Goal: Information Seeking & Learning: Learn about a topic

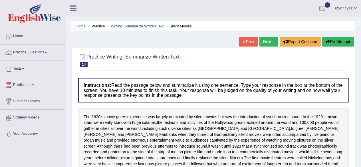
click at [271, 43] on link "Next »" at bounding box center [269, 42] width 19 height 10
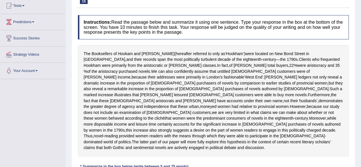
scroll to position [63, 0]
drag, startPoint x: 356, startPoint y: 61, endPoint x: 365, endPoint y: 32, distance: 29.6
click at [361, 32] on html "Toggle navigation Home Practice Questions Speaking Practice Read Aloud Repeat S…" at bounding box center [180, 20] width 361 height 167
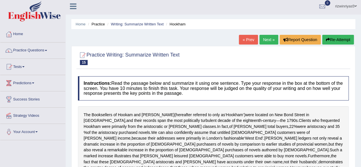
scroll to position [1, 0]
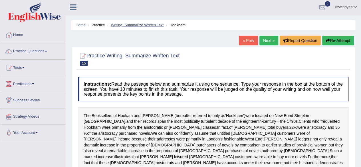
click at [148, 24] on link "Writing: Summarize Written Text" at bounding box center [137, 25] width 53 height 4
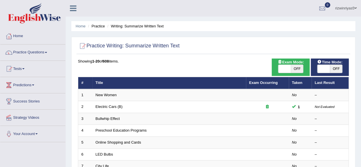
click at [300, 70] on span "OFF" at bounding box center [297, 69] width 13 height 8
checkbox input "true"
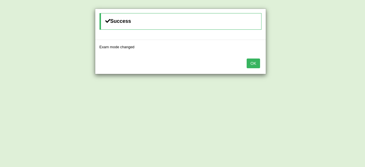
click at [329, 70] on div "Success Exam mode changed OK" at bounding box center [182, 83] width 365 height 167
click at [255, 63] on button "OK" at bounding box center [253, 64] width 13 height 10
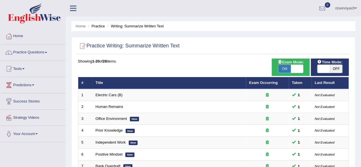
click at [327, 69] on span at bounding box center [323, 69] width 13 height 8
checkbox input "true"
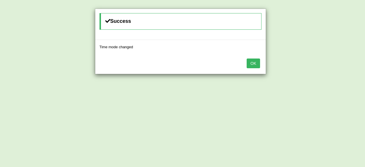
click at [256, 60] on button "OK" at bounding box center [253, 64] width 13 height 10
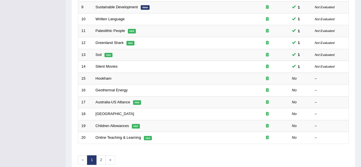
scroll to position [208, 0]
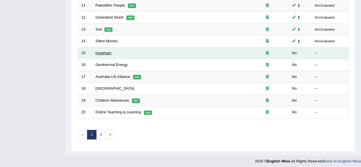
click at [104, 51] on link "Hookham" at bounding box center [104, 53] width 16 height 4
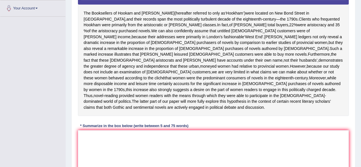
scroll to position [131, 0]
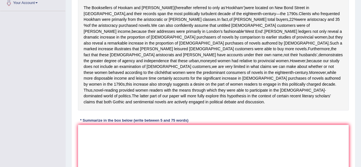
drag, startPoint x: 365, startPoint y: 43, endPoint x: 365, endPoint y: 100, distance: 56.5
click at [204, 153] on textarea at bounding box center [213, 152] width 271 height 55
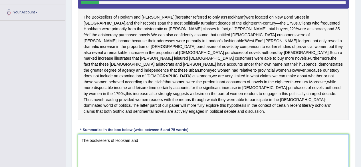
scroll to position [126, 0]
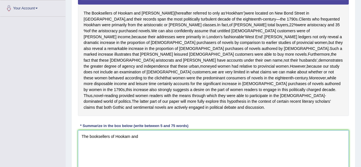
click at [180, 150] on textarea "The booksellers of Hookam and" at bounding box center [213, 157] width 271 height 55
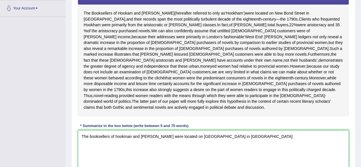
click at [209, 148] on textarea "The booksellers of hookman and carpenter were located on New Bond street in Lon…" at bounding box center [213, 157] width 271 height 55
click at [238, 146] on textarea "The booksellers of hookman and carpenter were located on New Bond Street in Lon…" at bounding box center [213, 157] width 271 height 55
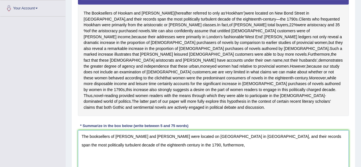
click at [117, 148] on textarea "The booksellers of hookman and carpenter were located on New Bond Street in Lon…" at bounding box center [213, 157] width 271 height 55
click at [142, 150] on textarea "The booksellers of Hookman and carpenter were located on New Bond Street in Lon…" at bounding box center [213, 157] width 271 height 55
click at [142, 148] on textarea "The booksellers of Hookman and carpenter were located on New Bond Street in Lon…" at bounding box center [213, 157] width 271 height 55
click at [174, 157] on textarea "The booksellers of Hookman and Carpenter were located on New Bond Street in Lon…" at bounding box center [213, 157] width 271 height 55
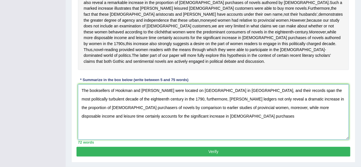
scroll to position [171, 0]
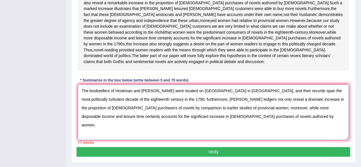
click at [138, 110] on textarea "The booksellers of Hookman and Carpenter were located on New Bond Street in Lon…" at bounding box center [213, 112] width 271 height 55
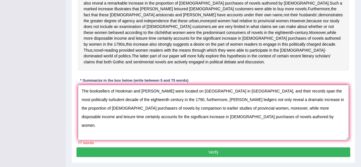
scroll to position [190, 0]
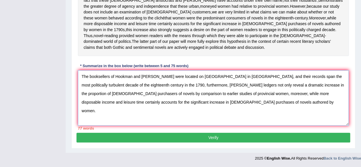
drag, startPoint x: 364, startPoint y: 127, endPoint x: 219, endPoint y: 116, distance: 144.9
click at [219, 116] on textarea "The booksellers of Hookman and Carpenter were located on New Bond Street in Lon…" at bounding box center [213, 97] width 271 height 55
drag, startPoint x: 219, startPoint y: 116, endPoint x: 210, endPoint y: 117, distance: 9.2
click at [210, 117] on textarea "The booksellers of Hookman and Carpenter were located on New Bond Street in Lon…" at bounding box center [213, 97] width 271 height 55
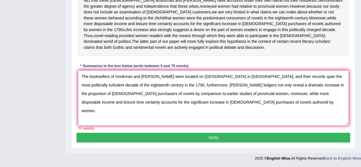
click at [308, 101] on textarea "The booksellers of Hookman and Carpenter were located on New Bond Street in Lon…" at bounding box center [213, 97] width 271 height 55
click at [340, 102] on textarea "The booksellers of Hookman and Carpenter were located on New Bond Street in Lon…" at bounding box center [213, 97] width 271 height 55
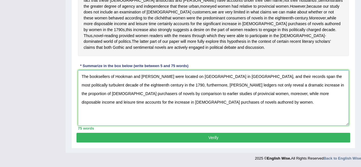
type textarea "The booksellers of Hookman and Carpenter were located on New Bond Street in Lon…"
click at [205, 142] on button "Verify" at bounding box center [214, 138] width 274 height 10
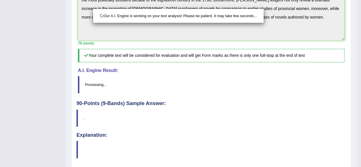
scroll to position [269, 0]
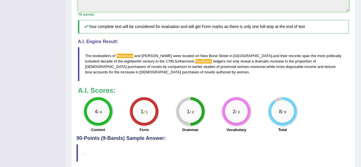
drag, startPoint x: 365, startPoint y: 86, endPoint x: 365, endPoint y: 126, distance: 40.8
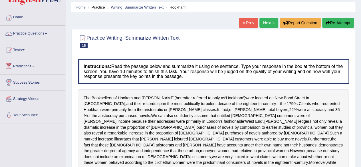
scroll to position [12, 0]
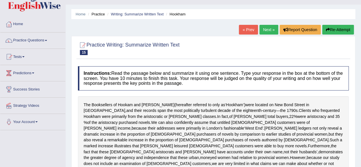
click at [264, 31] on link "Next »" at bounding box center [269, 30] width 19 height 10
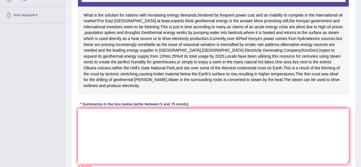
scroll to position [119, 0]
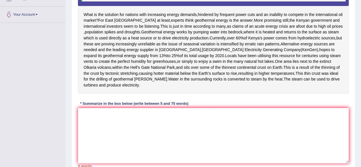
click at [165, 144] on textarea at bounding box center [213, 135] width 271 height 55
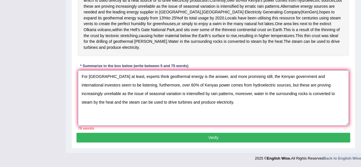
scroll to position [160, 0]
click at [307, 119] on textarea "For East Africa at least, experts think geothermal energy is the answer, and mo…" at bounding box center [213, 97] width 271 height 55
click at [323, 118] on textarea "For East Africa at least, experts think geothermal energy is the answer, and mo…" at bounding box center [213, 97] width 271 height 55
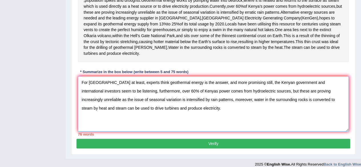
scroll to position [158, 0]
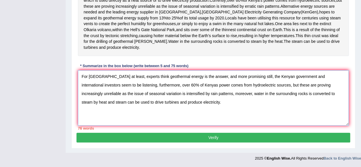
click at [299, 122] on textarea "For East Africa at least, experts think geothermal energy is the answer, and mo…" at bounding box center [213, 97] width 271 height 55
click at [323, 122] on textarea "For East Africa at least, experts think geothermal energy is the answer, and mo…" at bounding box center [213, 97] width 271 height 55
click at [180, 126] on textarea "For East Africa at least, experts think geothermal energy is the answer, and mo…" at bounding box center [213, 97] width 271 height 55
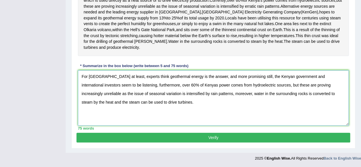
type textarea "For East Africa at least, experts think geothermal energy is the answer, and mo…"
click at [252, 142] on button "Verify" at bounding box center [214, 138] width 274 height 10
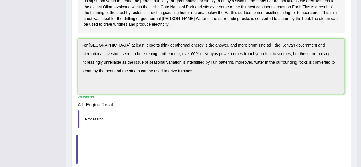
scroll to position [136, 0]
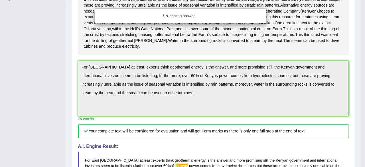
drag, startPoint x: 365, startPoint y: 87, endPoint x: 365, endPoint y: 108, distance: 21.1
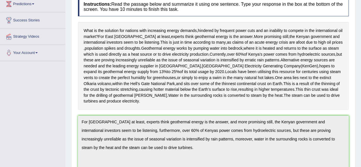
scroll to position [11, 0]
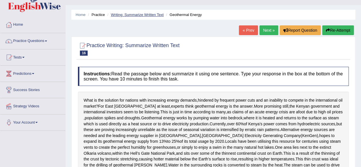
click at [142, 15] on link "Writing: Summarize Written Text" at bounding box center [137, 15] width 53 height 4
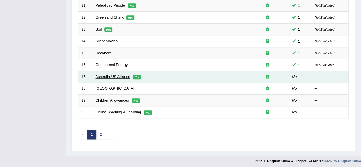
click at [110, 75] on link "Australia-US Alliance" at bounding box center [113, 77] width 35 height 4
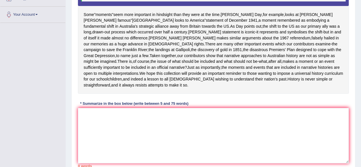
drag, startPoint x: 365, startPoint y: 71, endPoint x: 365, endPoint y: 125, distance: 54.2
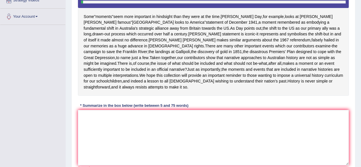
drag, startPoint x: 85, startPoint y: 14, endPoint x: 118, endPoint y: 78, distance: 72.7
click at [118, 78] on div "Some " moments " seem more important in hindsight than they were at the time . …" at bounding box center [213, 41] width 271 height 110
click at [118, 132] on textarea at bounding box center [213, 137] width 271 height 55
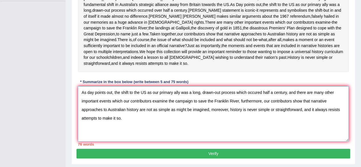
scroll to position [140, 0]
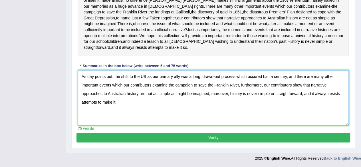
type textarea "As day points out, the shift to the US as our primary ally was a long, drawn-ou…"
click at [255, 142] on button "Verify" at bounding box center [214, 138] width 274 height 10
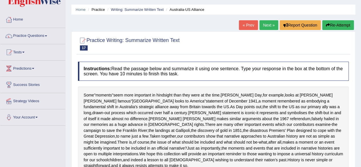
scroll to position [0, 0]
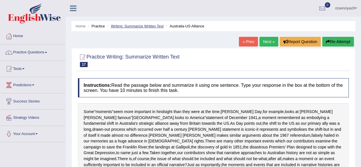
click at [152, 24] on link "Writing: Summarize Written Text" at bounding box center [137, 26] width 53 height 4
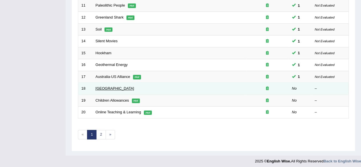
click at [114, 87] on link "[GEOGRAPHIC_DATA]" at bounding box center [115, 88] width 39 height 4
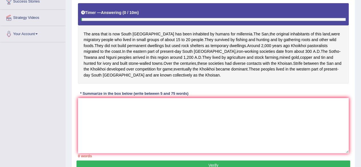
scroll to position [116, 0]
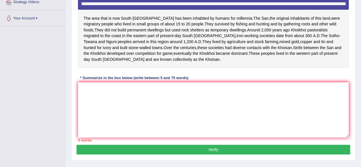
click at [279, 117] on textarea at bounding box center [213, 109] width 271 height 55
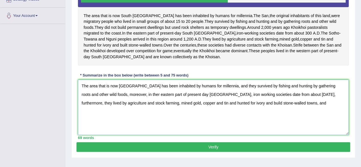
scroll to position [114, 0]
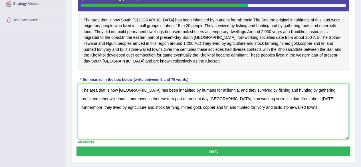
type textarea "The area that is now South Africa has been inhabited by humans for millennia, a…"
click at [260, 156] on button "Verify" at bounding box center [214, 151] width 274 height 10
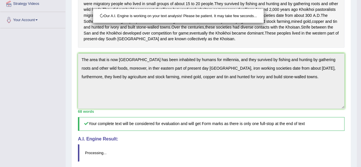
scroll to position [115, 0]
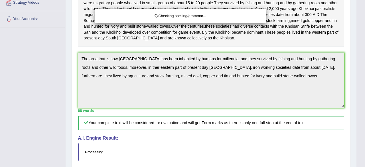
drag, startPoint x: 365, startPoint y: 102, endPoint x: 365, endPoint y: 129, distance: 26.8
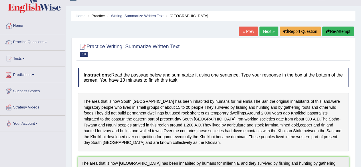
scroll to position [0, 0]
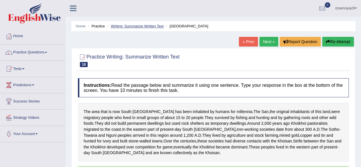
click at [154, 26] on link "Writing: Summarize Written Text" at bounding box center [137, 26] width 53 height 4
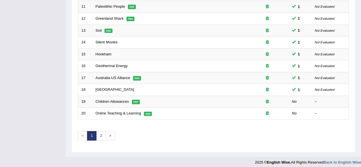
scroll to position [208, 0]
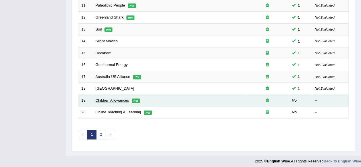
click at [111, 100] on link "Children Allowances" at bounding box center [112, 100] width 33 height 4
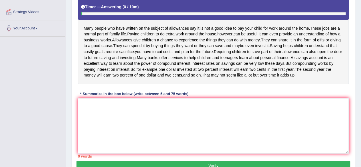
scroll to position [106, 0]
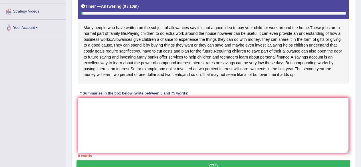
click at [309, 124] on textarea at bounding box center [213, 125] width 271 height 55
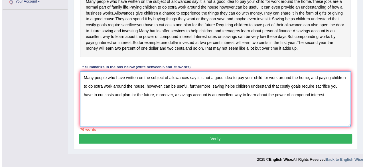
scroll to position [131, 0]
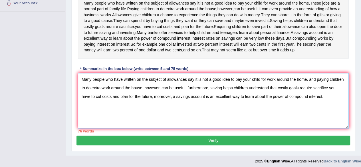
click at [167, 115] on textarea "Many people who have written on the subject of allowances say it is not a good …" at bounding box center [213, 100] width 271 height 55
click at [263, 112] on textarea "Many people who have written on the subject of allowances say it is not a good …" at bounding box center [213, 100] width 271 height 55
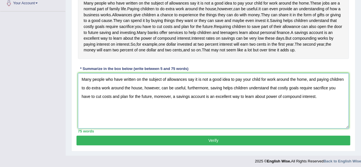
type textarea "Many people who have written on the subject of allowances say it is not a good …"
click at [290, 136] on div "Instructions: Read the passage below and summarize it using one sentence. Type …" at bounding box center [214, 40] width 274 height 191
click at [291, 145] on button "Verify" at bounding box center [214, 141] width 274 height 10
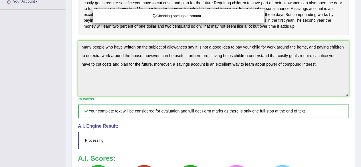
drag, startPoint x: 365, startPoint y: 85, endPoint x: 365, endPoint y: 104, distance: 19.7
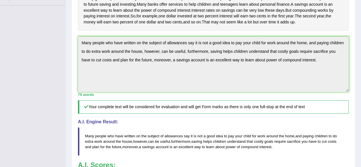
drag, startPoint x: 365, startPoint y: 104, endPoint x: 365, endPoint y: 137, distance: 33.1
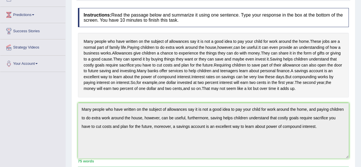
scroll to position [0, 0]
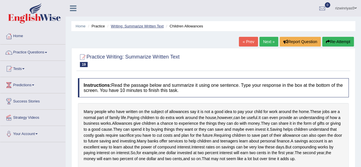
click at [155, 24] on link "Writing: Summarize Written Text" at bounding box center [137, 26] width 53 height 4
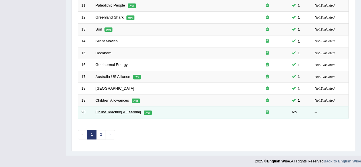
click at [136, 111] on link "Online Teaching & Learning" at bounding box center [119, 112] width 46 height 4
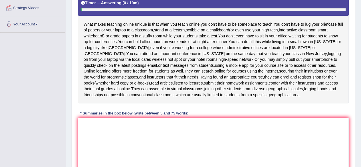
drag, startPoint x: 0, startPoint y: 0, endPoint x: 365, endPoint y: 83, distance: 374.4
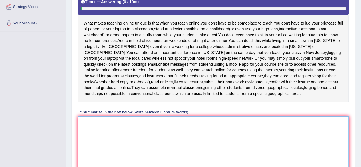
click at [171, 128] on textarea at bounding box center [213, 143] width 271 height 55
type textarea "W"
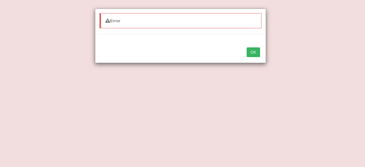
click at [249, 53] on button "OK" at bounding box center [253, 52] width 13 height 10
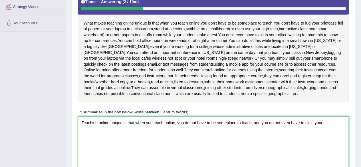
click at [324, 127] on textarea "Teaching online unique is that when you teach online, you do not have to be som…" at bounding box center [213, 143] width 271 height 55
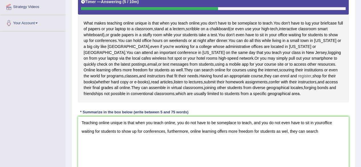
click at [309, 79] on span "register" at bounding box center [304, 76] width 13 height 6
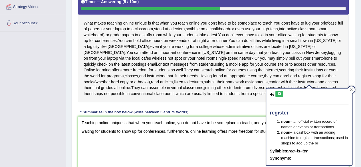
click at [354, 89] on div at bounding box center [351, 89] width 7 height 7
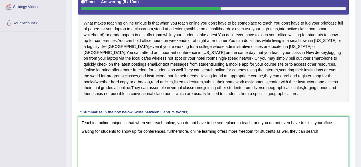
click at [288, 136] on textarea "Teaching online unique is that when you teach online, you do not have to be som…" at bounding box center [213, 143] width 271 height 55
click at [323, 134] on textarea "Teaching online unique is that when you teach online, you do not have to be som…" at bounding box center [213, 143] width 271 height 55
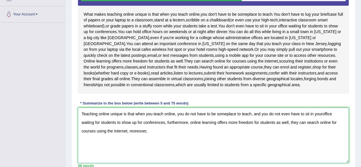
scroll to position [116, 0]
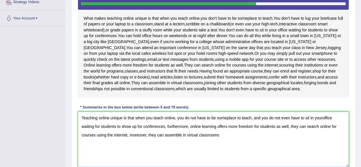
click at [322, 123] on textarea "Teaching online unique is that when you teach online, you do not have to be som…" at bounding box center [213, 139] width 271 height 55
click at [223, 142] on textarea "Teaching online unique is that when you teach online, you do not have to be som…" at bounding box center [213, 139] width 271 height 55
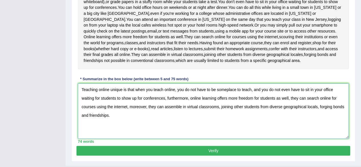
scroll to position [144, 0]
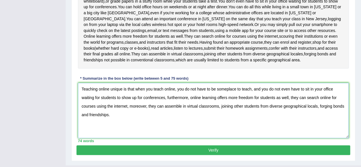
type textarea "Teaching online unique is that when you teach online, you do not have to be som…"
click at [288, 155] on button "Verify" at bounding box center [214, 150] width 274 height 10
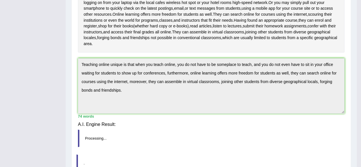
scroll to position [122, 0]
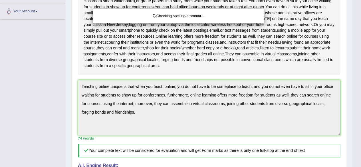
drag, startPoint x: 365, startPoint y: 84, endPoint x: 365, endPoint y: 105, distance: 20.8
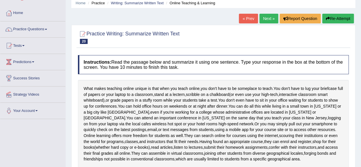
scroll to position [12, 0]
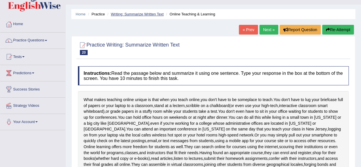
click at [144, 12] on link "Writing: Summarize Written Text" at bounding box center [137, 14] width 53 height 4
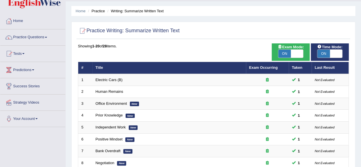
scroll to position [15, 0]
click at [37, 40] on link "Practice Questions" at bounding box center [32, 36] width 65 height 14
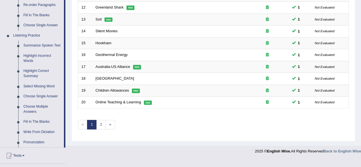
scroll to position [218, 0]
click at [39, 54] on link "Highlight Incorrect Words" at bounding box center [42, 58] width 43 height 15
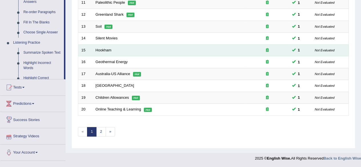
scroll to position [208, 0]
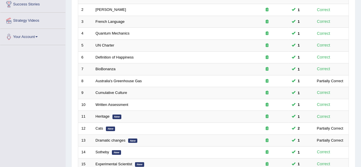
scroll to position [40, 0]
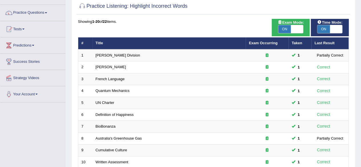
click at [361, 81] on html "Toggle navigation Home Practice Questions Speaking Practice Read Aloud Repeat S…" at bounding box center [180, 43] width 361 height 167
click at [25, 28] on link "Tests" at bounding box center [32, 28] width 65 height 14
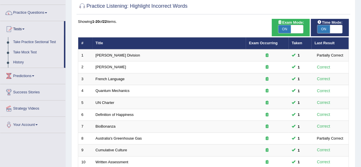
click at [25, 28] on link "Tests" at bounding box center [32, 28] width 64 height 14
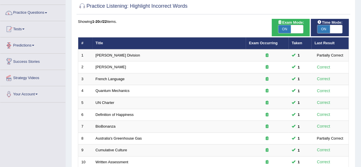
click at [34, 48] on link "Predictions" at bounding box center [32, 44] width 65 height 14
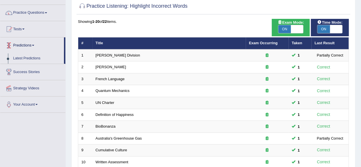
click at [34, 45] on span at bounding box center [33, 45] width 2 height 1
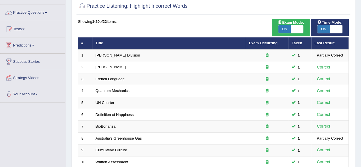
click at [33, 44] on link "Predictions" at bounding box center [32, 44] width 65 height 14
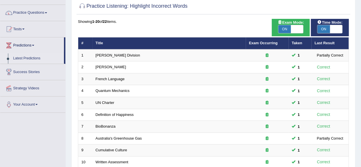
click at [35, 57] on link "Latest Predictions" at bounding box center [37, 58] width 53 height 10
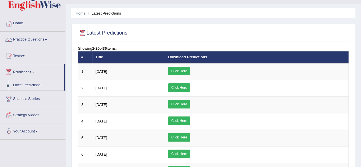
scroll to position [29, 0]
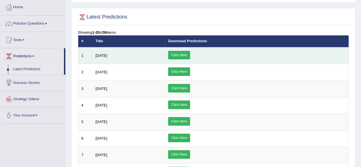
click at [190, 58] on link "Click Here" at bounding box center [179, 55] width 22 height 9
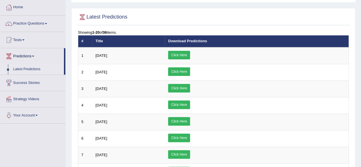
click at [120, 12] on div at bounding box center [213, 17] width 271 height 12
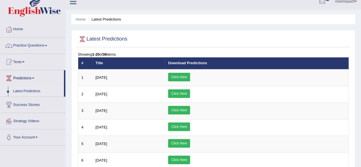
scroll to position [0, 0]
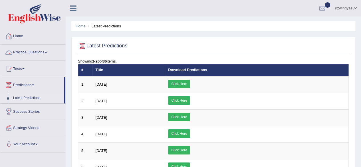
click at [30, 51] on link "Practice Questions" at bounding box center [32, 52] width 65 height 14
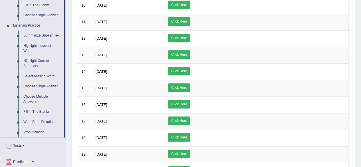
scroll to position [230, 0]
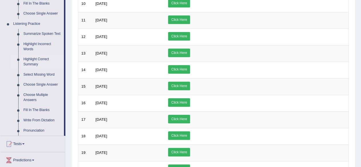
click at [38, 60] on link "Highlight Correct Summary" at bounding box center [42, 61] width 43 height 15
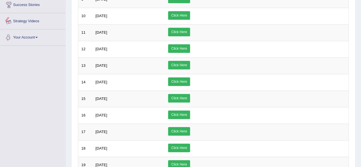
scroll to position [286, 0]
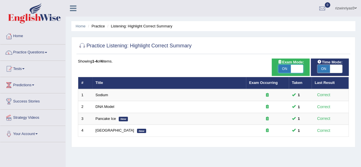
checkbox input "false"
drag, startPoint x: 298, startPoint y: 69, endPoint x: 328, endPoint y: 70, distance: 29.4
click at [328, 70] on div "Time Mode: ON OFF Exam Mode: ON OFF Showing 1-4 of 4 items. # Title Exam Occurr…" at bounding box center [214, 102] width 274 height 86
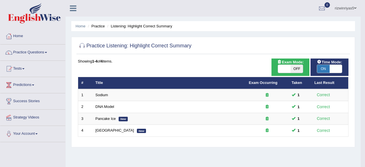
click at [328, 70] on span "ON" at bounding box center [323, 69] width 13 height 8
checkbox input "false"
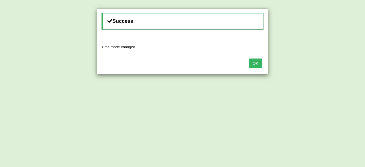
click at [257, 63] on button "OK" at bounding box center [255, 64] width 13 height 10
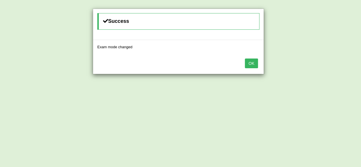
click at [257, 63] on button "OK" at bounding box center [251, 64] width 13 height 10
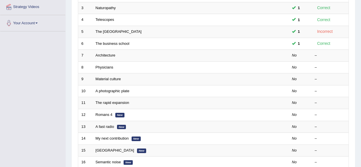
scroll to position [111, 0]
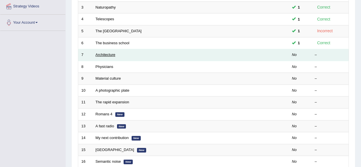
click at [102, 53] on link "Architecture" at bounding box center [106, 55] width 20 height 4
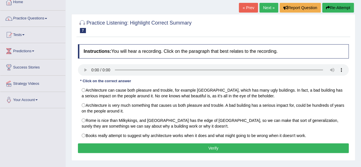
scroll to position [39, 0]
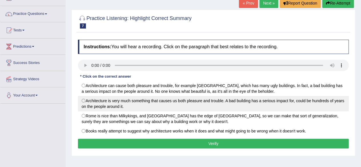
click at [162, 101] on label "Architecture is very much something that causes us both pleasure and trouble. A…" at bounding box center [213, 103] width 271 height 15
radio input "true"
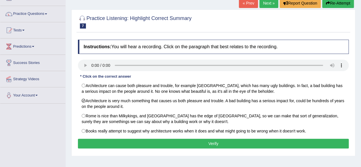
click at [214, 140] on button "Verify" at bounding box center [213, 144] width 271 height 10
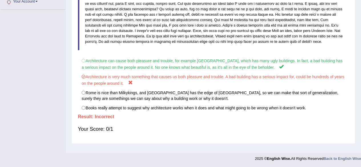
scroll to position [0, 0]
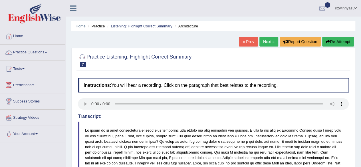
click at [271, 38] on link "Next »" at bounding box center [269, 42] width 19 height 10
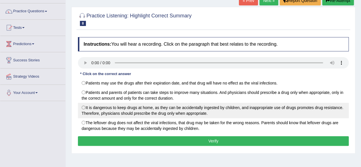
click at [88, 108] on label "It is dangerous to keep drugs at home, as they can be accidentally ingested by …" at bounding box center [213, 110] width 271 height 15
radio input "true"
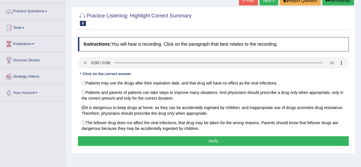
click at [219, 142] on button "Verify" at bounding box center [213, 141] width 271 height 10
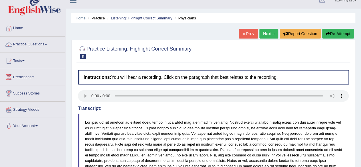
scroll to position [7, 0]
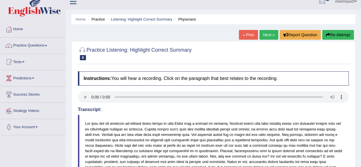
click at [270, 35] on link "Next »" at bounding box center [269, 35] width 19 height 10
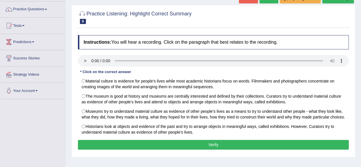
scroll to position [43, 0]
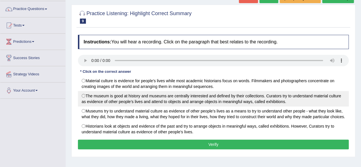
click at [183, 96] on label "The museum is good at history and museums are centrally interested and defined …" at bounding box center [213, 98] width 271 height 15
radio input "true"
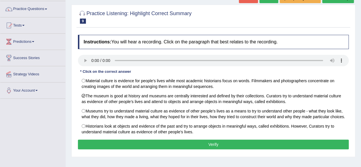
click at [207, 140] on button "Verify" at bounding box center [213, 145] width 271 height 10
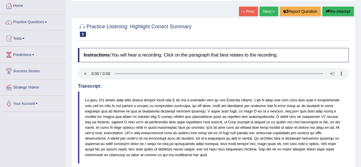
scroll to position [14, 0]
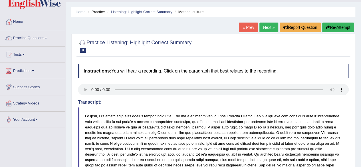
click at [268, 27] on link "Next »" at bounding box center [269, 28] width 19 height 10
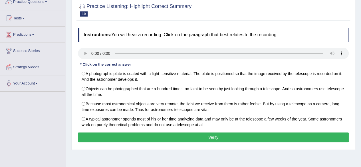
drag, startPoint x: 0, startPoint y: 0, endPoint x: 365, endPoint y: 65, distance: 371.0
click at [361, 65] on html "Toggle navigation Home Practice Questions Speaking Practice Read Aloud Repeat S…" at bounding box center [180, 32] width 361 height 167
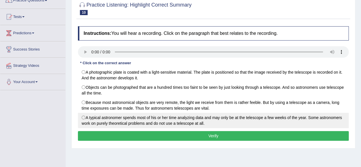
click at [164, 116] on label "A typical astronomer spends most of his or her time analyzing data and may only…" at bounding box center [213, 120] width 271 height 15
radio input "true"
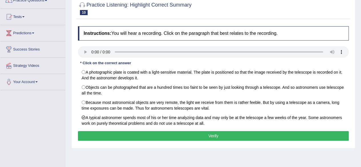
click at [170, 129] on div "Instructions: You will hear a recording. Click on the paragraph that best relat…" at bounding box center [214, 84] width 274 height 122
click at [172, 132] on button "Verify" at bounding box center [213, 136] width 271 height 10
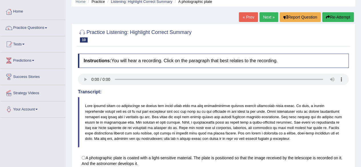
scroll to position [0, 0]
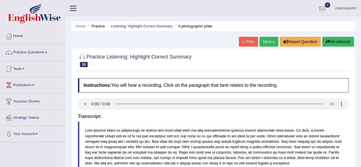
click at [271, 42] on link "Next »" at bounding box center [269, 42] width 19 height 10
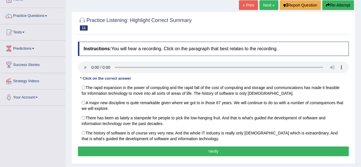
scroll to position [37, 0]
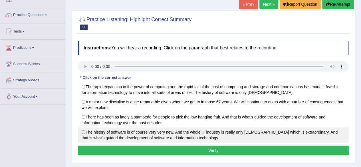
click at [97, 129] on label "The history of software is of course very very new. And the whole IT industry i…" at bounding box center [213, 134] width 271 height 15
radio input "true"
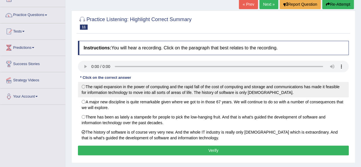
click at [215, 94] on label "The rapid expansion in the power of computing and the rapid fall of the cost of…" at bounding box center [213, 89] width 271 height 15
radio input "true"
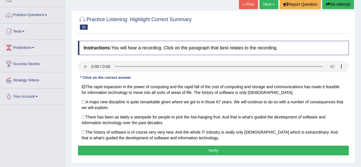
click at [213, 152] on button "Verify" at bounding box center [213, 151] width 271 height 10
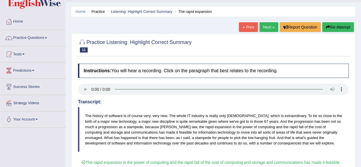
scroll to position [14, 0]
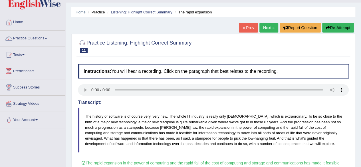
click at [271, 26] on link "Next »" at bounding box center [269, 28] width 19 height 10
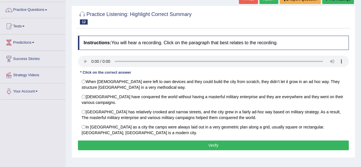
click at [361, 61] on html "Toggle navigation Home Practice Questions Speaking Practice Read Aloud Repeat S…" at bounding box center [180, 40] width 361 height 167
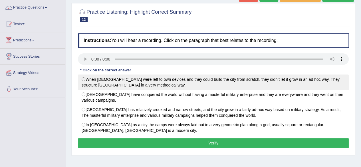
click at [135, 81] on label "When Romans were left to own devices and they could build the city from scratch…" at bounding box center [213, 82] width 271 height 15
radio input "true"
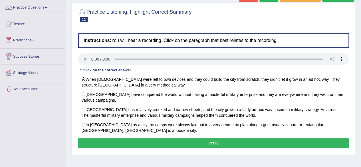
click at [258, 144] on button "Verify" at bounding box center [213, 143] width 271 height 10
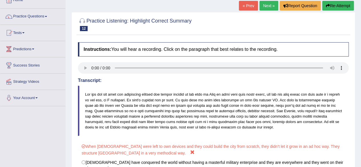
scroll to position [24, 0]
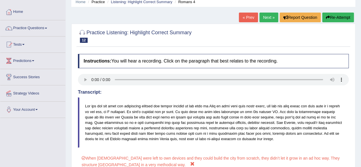
click at [272, 16] on link "Next »" at bounding box center [269, 18] width 19 height 10
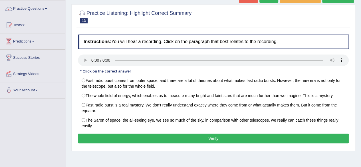
scroll to position [44, 0]
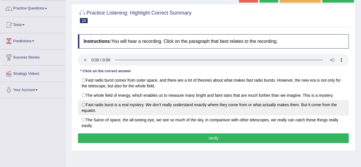
click at [200, 111] on label "Fast radio burst is a real mystery. We don’t really understand exactly where th…" at bounding box center [213, 107] width 271 height 15
radio input "true"
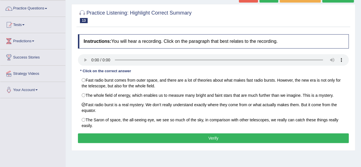
click at [216, 136] on button "Verify" at bounding box center [213, 138] width 271 height 10
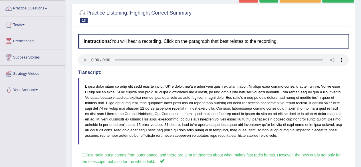
drag, startPoint x: 365, startPoint y: 58, endPoint x: 365, endPoint y: 90, distance: 32.0
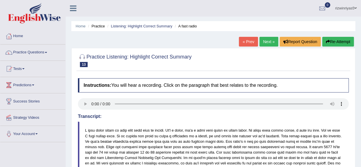
click at [262, 40] on link "Next »" at bounding box center [269, 42] width 19 height 10
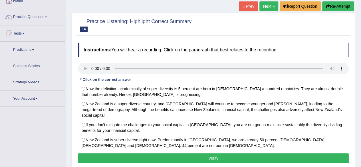
scroll to position [37, 0]
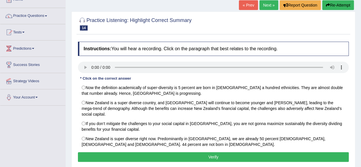
click at [361, 40] on html "Toggle navigation Home Practice Questions Speaking Practice Read Aloud Repeat S…" at bounding box center [180, 46] width 361 height 167
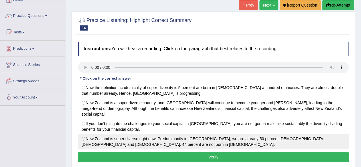
click at [263, 135] on label "New Zealand is super diverse right now. Predominantly in Auckland, we are alrea…" at bounding box center [213, 141] width 271 height 15
radio input "true"
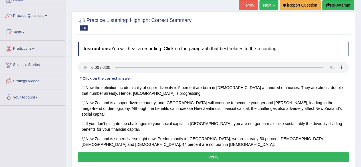
click at [282, 152] on button "Verify" at bounding box center [213, 157] width 271 height 10
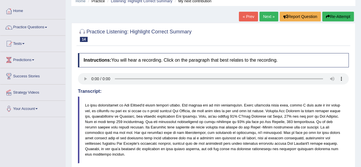
scroll to position [25, 0]
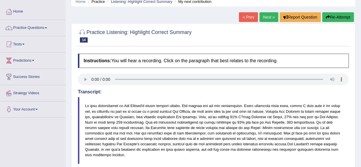
click at [265, 14] on link "Next »" at bounding box center [269, 17] width 19 height 10
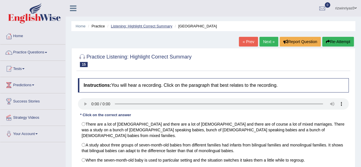
click at [158, 27] on link "Listening: Highlight Correct Summary" at bounding box center [141, 26] width 61 height 4
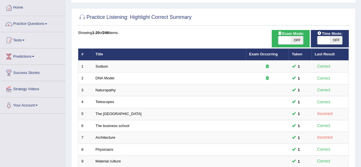
scroll to position [27, 0]
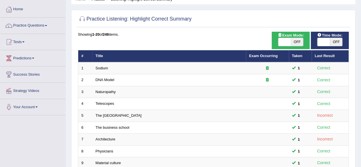
drag, startPoint x: 0, startPoint y: 0, endPoint x: 326, endPoint y: 37, distance: 328.2
click at [326, 37] on html "Toggle navigation Home Practice Questions Speaking Practice Read Aloud Repeat S…" at bounding box center [180, 56] width 361 height 167
click at [30, 25] on link "Practice Questions" at bounding box center [32, 25] width 65 height 14
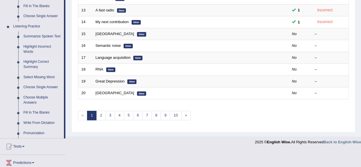
scroll to position [228, 0]
click at [42, 75] on link "Select Missing Word" at bounding box center [42, 77] width 43 height 10
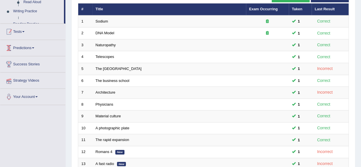
scroll to position [77, 0]
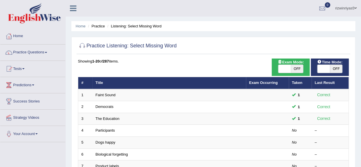
click at [302, 71] on span "OFF" at bounding box center [297, 69] width 13 height 8
checkbox input "true"
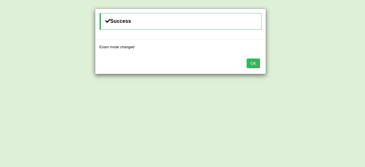
click at [331, 71] on body "Toggle navigation Home Practice Questions Speaking Practice Read Aloud Repeat S…" at bounding box center [182, 83] width 365 height 167
click at [255, 69] on div "OK" at bounding box center [180, 64] width 171 height 20
click at [253, 64] on button "OK" at bounding box center [253, 64] width 13 height 10
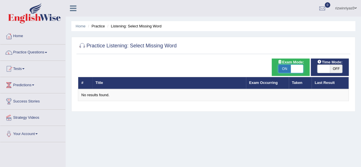
click at [292, 71] on span at bounding box center [297, 69] width 13 height 8
checkbox input "false"
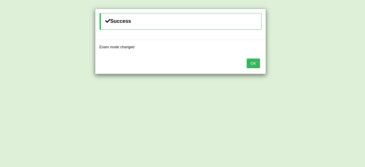
click at [252, 63] on button "OK" at bounding box center [253, 64] width 13 height 10
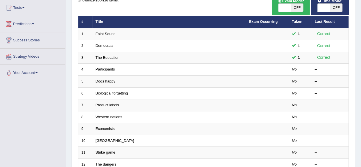
scroll to position [88, 0]
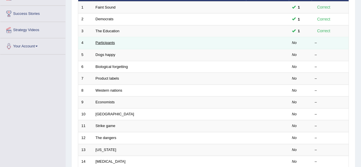
click at [111, 41] on link "Participants" at bounding box center [105, 43] width 19 height 4
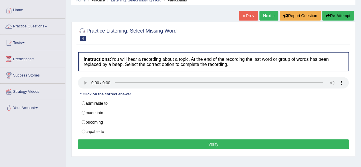
scroll to position [33, 0]
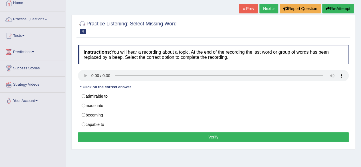
drag, startPoint x: 365, startPoint y: 85, endPoint x: 365, endPoint y: 102, distance: 17.4
click at [361, 102] on html "Toggle navigation Home Practice Questions Speaking Practice Read Aloud Repeat S…" at bounding box center [180, 50] width 361 height 167
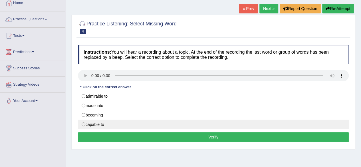
click at [130, 123] on label "capable to" at bounding box center [213, 125] width 271 height 10
radio input "true"
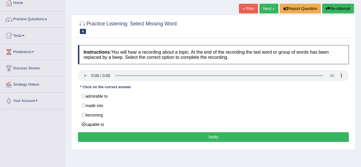
click at [136, 136] on button "Verify" at bounding box center [213, 137] width 271 height 10
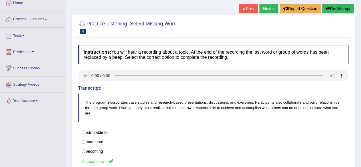
scroll to position [0, 0]
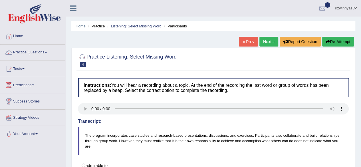
click at [266, 41] on link "Next »" at bounding box center [269, 42] width 19 height 10
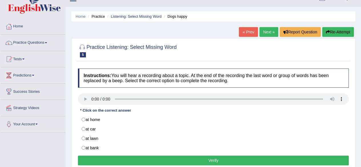
scroll to position [33, 0]
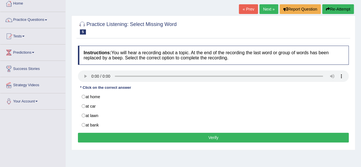
drag, startPoint x: 0, startPoint y: 0, endPoint x: 365, endPoint y: 63, distance: 370.6
click at [361, 63] on html "Toggle navigation Home Practice Questions Speaking Practice Read Aloud Repeat S…" at bounding box center [180, 50] width 361 height 167
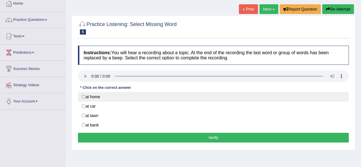
click at [99, 99] on label "at home" at bounding box center [213, 97] width 271 height 10
radio input "true"
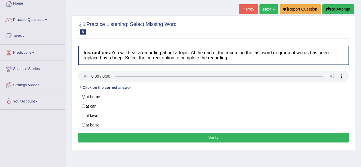
click at [141, 136] on button "Verify" at bounding box center [213, 138] width 271 height 10
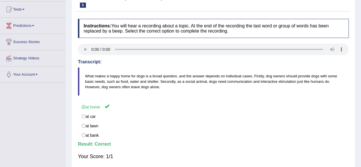
scroll to position [0, 0]
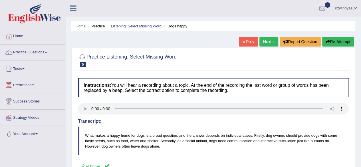
click at [266, 42] on link "Next »" at bounding box center [269, 42] width 19 height 10
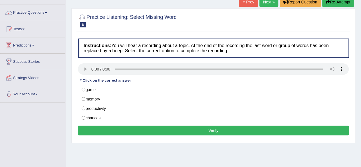
scroll to position [47, 0]
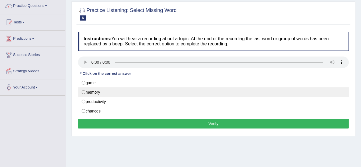
click at [104, 93] on label "memory" at bounding box center [213, 92] width 271 height 10
radio input "true"
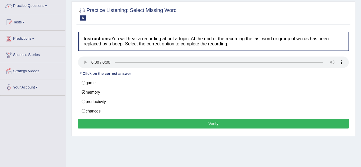
click at [146, 121] on button "Verify" at bounding box center [213, 124] width 271 height 10
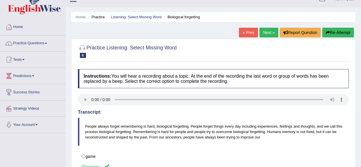
scroll to position [5, 0]
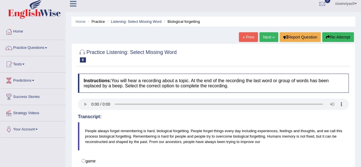
click at [263, 34] on link "Next »" at bounding box center [269, 37] width 19 height 10
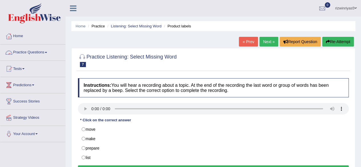
click at [35, 52] on link "Practice Questions" at bounding box center [32, 52] width 65 height 14
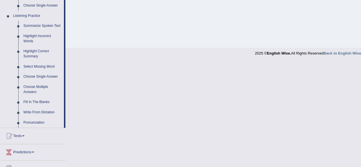
scroll to position [254, 0]
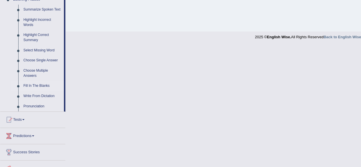
click at [46, 85] on link "Fill In The Blanks" at bounding box center [42, 86] width 43 height 10
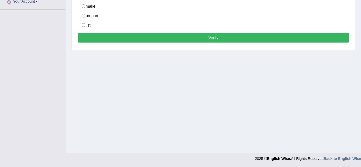
scroll to position [69, 0]
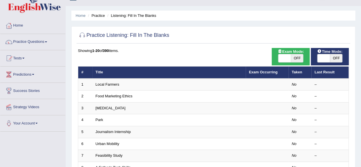
scroll to position [11, 0]
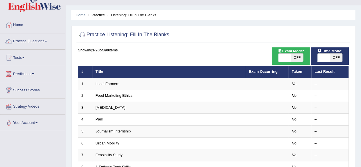
click at [299, 56] on span "OFF" at bounding box center [297, 58] width 13 height 8
checkbox input "true"
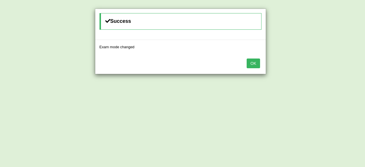
click at [332, 55] on body "Toggle navigation Home Practice Questions Speaking Practice Read Aloud Repeat S…" at bounding box center [182, 72] width 365 height 167
click at [248, 67] on button "OK" at bounding box center [253, 64] width 13 height 10
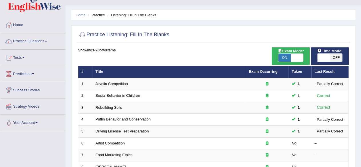
click at [332, 57] on span "OFF" at bounding box center [336, 58] width 13 height 8
checkbox input "true"
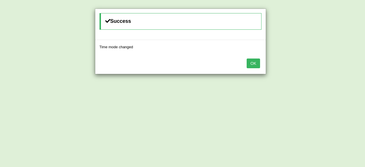
click at [257, 65] on button "OK" at bounding box center [253, 64] width 13 height 10
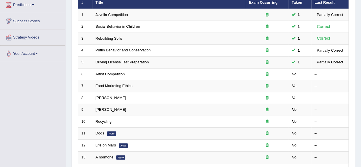
scroll to position [80, 0]
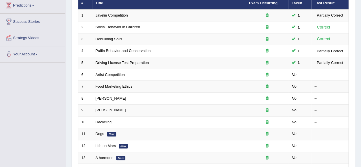
click at [358, 26] on div "Home Practice Listening: Fill In The Blanks Practice Listening: Fill In The Bla…" at bounding box center [214, 102] width 296 height 364
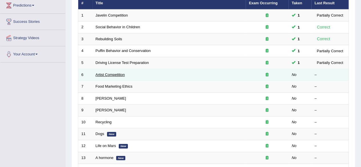
click at [120, 74] on link "Artist Competition" at bounding box center [110, 75] width 29 height 4
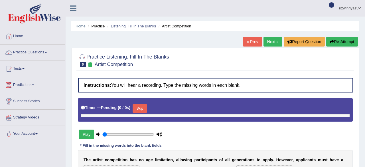
type input "0.9"
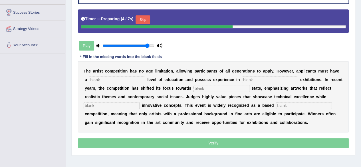
scroll to position [90, 0]
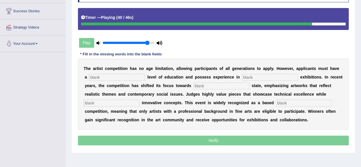
click at [128, 75] on input "text" at bounding box center [117, 77] width 56 height 7
type input "graduate"
click at [256, 76] on input "text" at bounding box center [270, 77] width 56 height 7
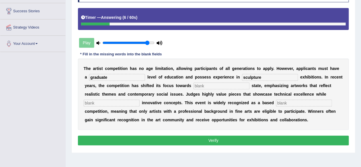
type input "sculpture"
click at [216, 88] on input "text" at bounding box center [222, 86] width 56 height 7
type input "real"
click at [131, 99] on div "T h e a r t i s t c o m p e t i t i o n h a s n o a g e l i m i t a t i o n , a…" at bounding box center [213, 94] width 271 height 71
click at [132, 101] on input "text" at bounding box center [112, 103] width 56 height 7
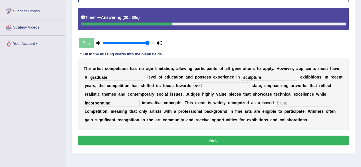
type input "incorporating"
click at [292, 103] on input "text" at bounding box center [304, 103] width 56 height 7
click at [284, 102] on input "profession" at bounding box center [304, 103] width 56 height 7
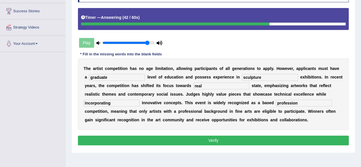
type input "profession"
click at [305, 136] on button "Verify" at bounding box center [213, 141] width 271 height 10
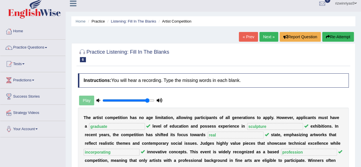
scroll to position [0, 0]
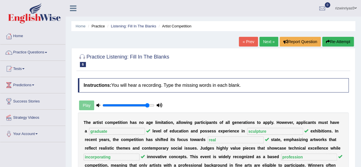
click at [226, 50] on div "Practice Listening: Fill In The Blanks 6 Artist Competition Instructions: You w…" at bounding box center [213, 132] width 284 height 168
click at [270, 43] on link "Next »" at bounding box center [269, 42] width 19 height 10
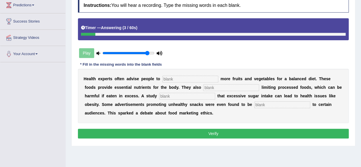
click at [199, 79] on input "text" at bounding box center [190, 79] width 56 height 7
type input "consume"
click at [221, 85] on input "text" at bounding box center [231, 87] width 56 height 7
type input "recommended"
click at [194, 97] on input "text" at bounding box center [187, 96] width 56 height 7
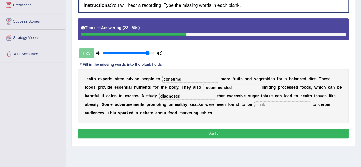
type input "diagnosed"
click at [264, 103] on input "text" at bounding box center [282, 104] width 56 height 7
type input "offensive"
click at [284, 129] on button "Verify" at bounding box center [213, 134] width 271 height 10
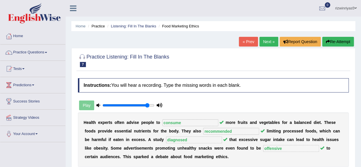
click at [268, 39] on link "Next »" at bounding box center [269, 42] width 19 height 10
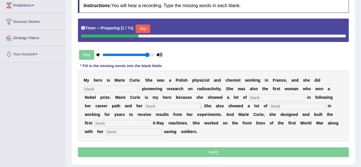
scroll to position [82, 0]
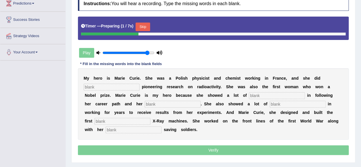
click at [361, 77] on html "Toggle navigation Home Practice Questions Speaking Practice Read Aloud Repeat S…" at bounding box center [180, 1] width 361 height 167
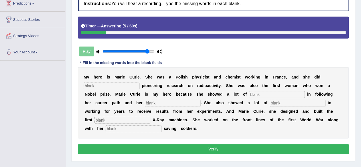
click at [121, 86] on input "text" at bounding box center [112, 86] width 56 height 7
type input "conducted"
click at [267, 96] on input "text" at bounding box center [277, 94] width 56 height 7
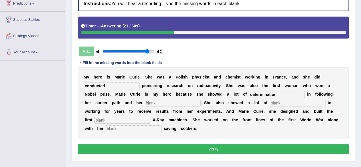
type input "determination"
click at [175, 100] on input "text" at bounding box center [173, 103] width 56 height 7
type input "passion"
click at [277, 102] on input "text" at bounding box center [298, 103] width 56 height 7
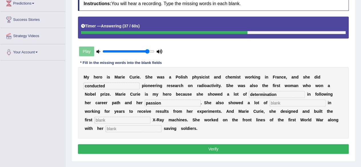
click at [168, 100] on input "passion" at bounding box center [173, 103] width 56 height 7
click at [288, 102] on input "text" at bounding box center [298, 103] width 56 height 7
type input "patience"
click at [127, 118] on input "text" at bounding box center [123, 120] width 56 height 7
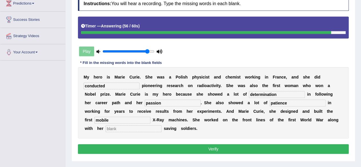
type input "mobile"
click at [132, 127] on input "text" at bounding box center [134, 128] width 56 height 7
type input "daughter"
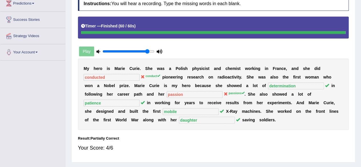
click at [194, 140] on div "Result:" at bounding box center [213, 138] width 271 height 5
